Goal: Navigation & Orientation: Find specific page/section

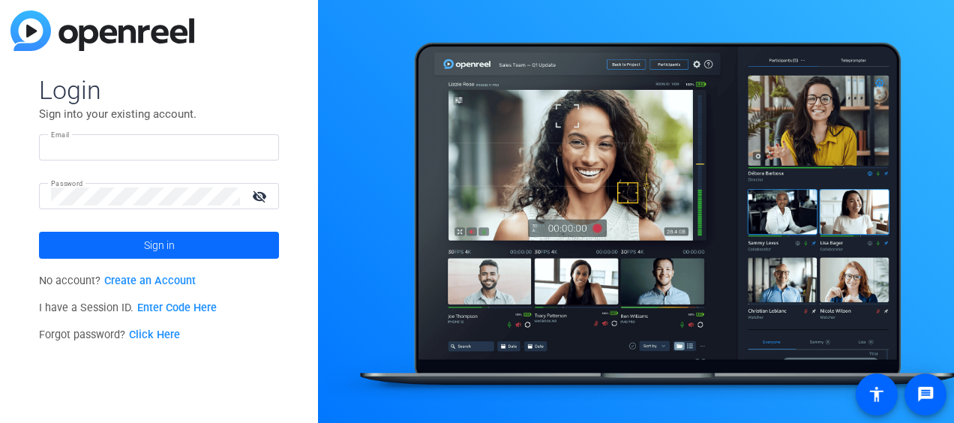
type input "[EMAIL_ADDRESS][PERSON_NAME][DOMAIN_NAME]"
click at [180, 241] on span at bounding box center [159, 245] width 240 height 36
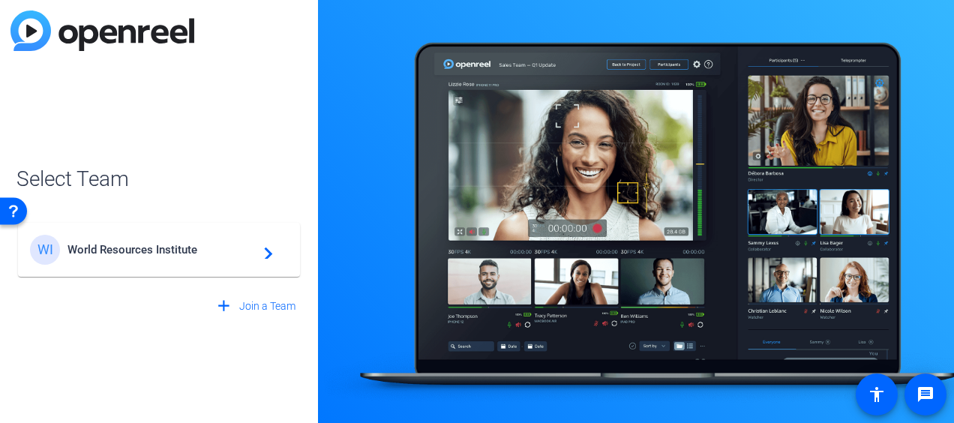
click at [180, 241] on div "WI World Resources Institute navigate_next" at bounding box center [159, 250] width 258 height 30
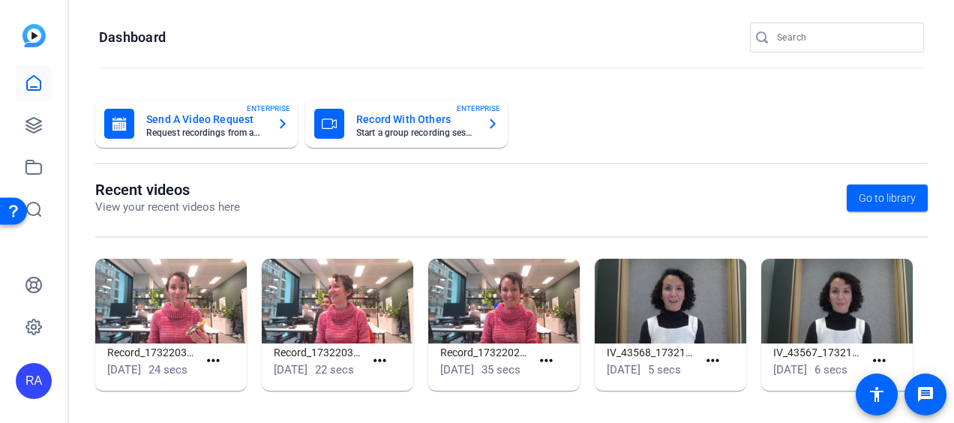
click at [174, 136] on mat-card-subtitle "Request recordings from anyone, anywhere" at bounding box center [205, 132] width 118 height 9
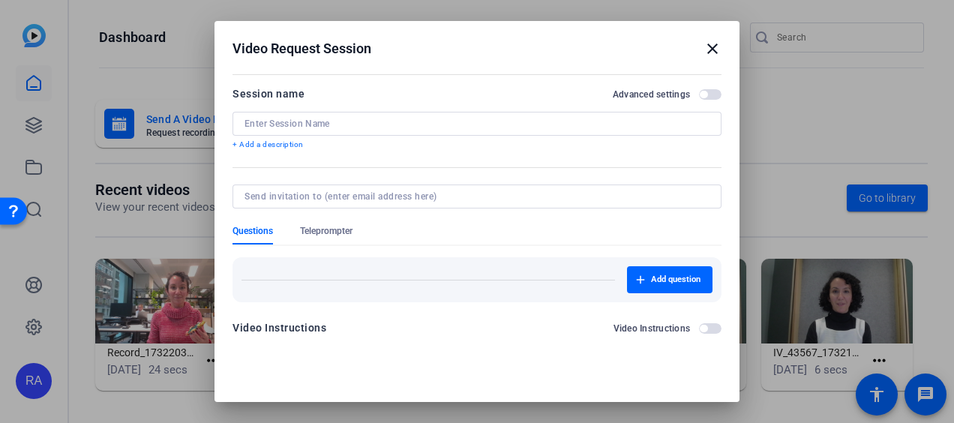
scroll to position [16, 0]
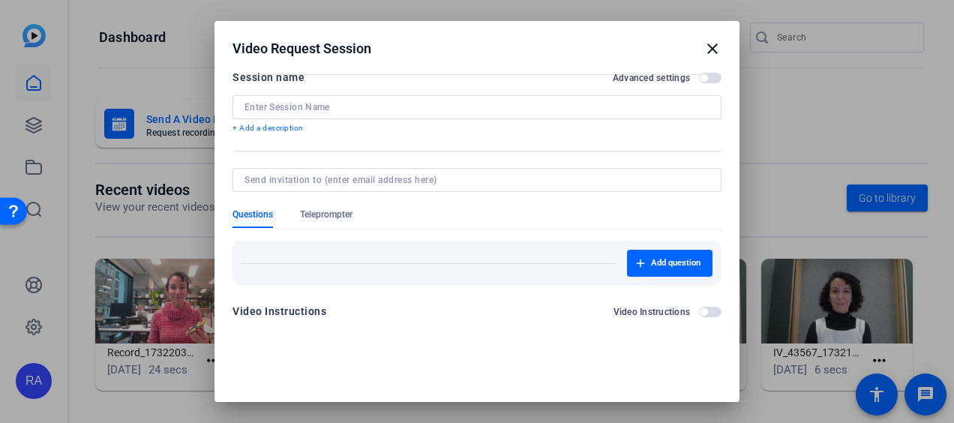
click at [0, 0] on mat-icon "close" at bounding box center [0, 0] width 0 height 0
